Goal: Information Seeking & Learning: Understand process/instructions

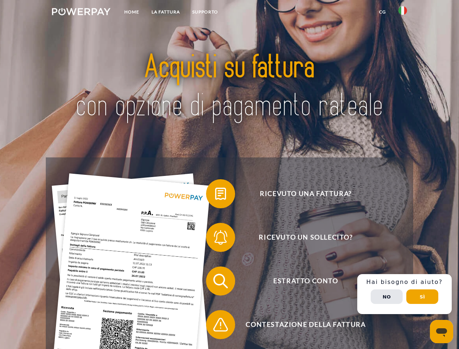
click at [81, 13] on img at bounding box center [81, 11] width 58 height 7
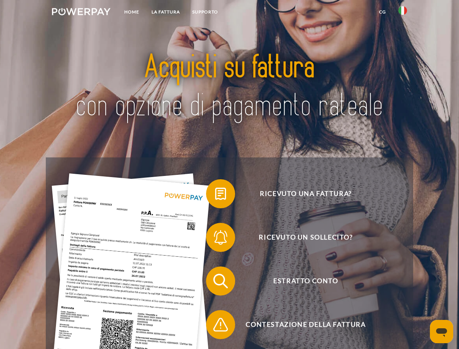
click at [402, 13] on img at bounding box center [402, 10] width 9 height 9
click at [382, 12] on link "CG" at bounding box center [382, 11] width 19 height 13
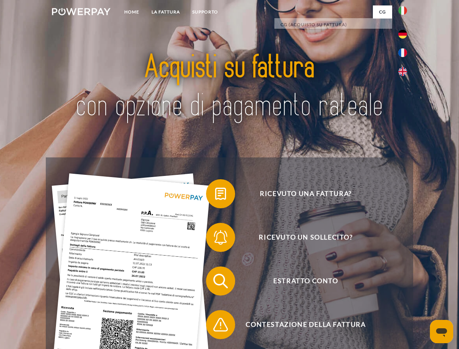
click at [215, 195] on span at bounding box center [209, 193] width 36 height 36
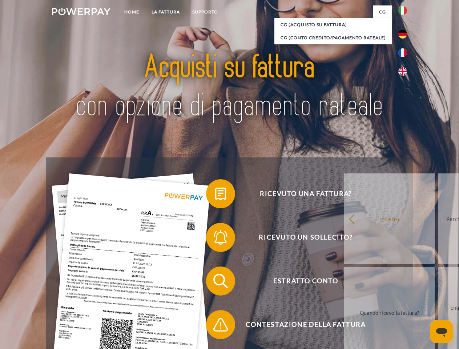
click at [215, 239] on span at bounding box center [209, 237] width 36 height 36
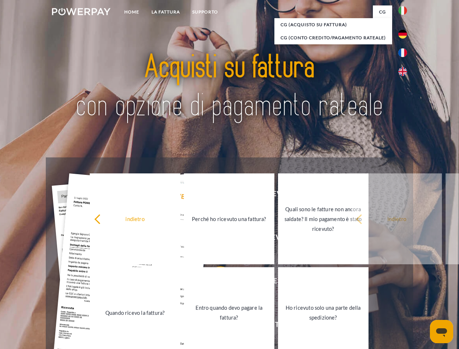
click at [215, 282] on link "Entro quando devo pagare la fattura?" at bounding box center [229, 312] width 90 height 91
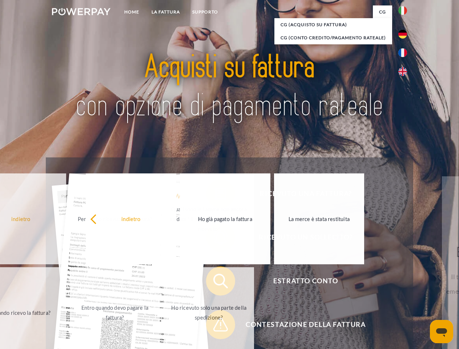
click at [215, 326] on link "Ho ricevuto solo una parte della spedizione?" at bounding box center [208, 312] width 90 height 91
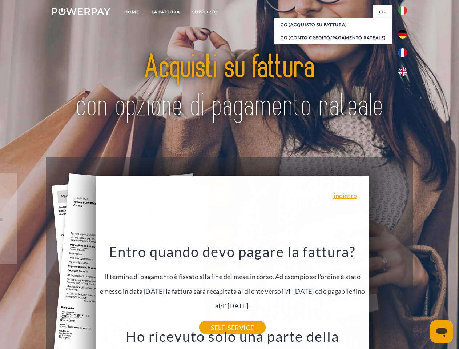
click at [404, 294] on div "Ricevuto una fattura? Ricevuto un sollecito? Estratto conto indietro" at bounding box center [229, 302] width 367 height 291
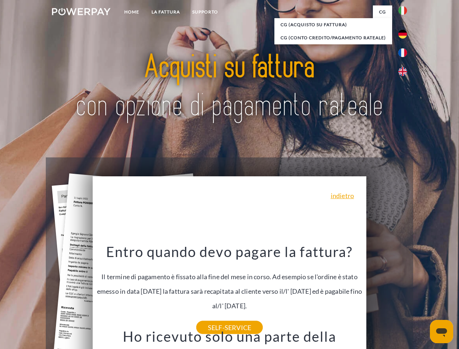
click at [386, 295] on span "Estratto conto" at bounding box center [305, 280] width 178 height 29
click at [422, 296] on header "Home LA FATTURA [GEOGRAPHIC_DATA]" at bounding box center [229, 251] width 459 height 502
